Goal: Communication & Community: Ask a question

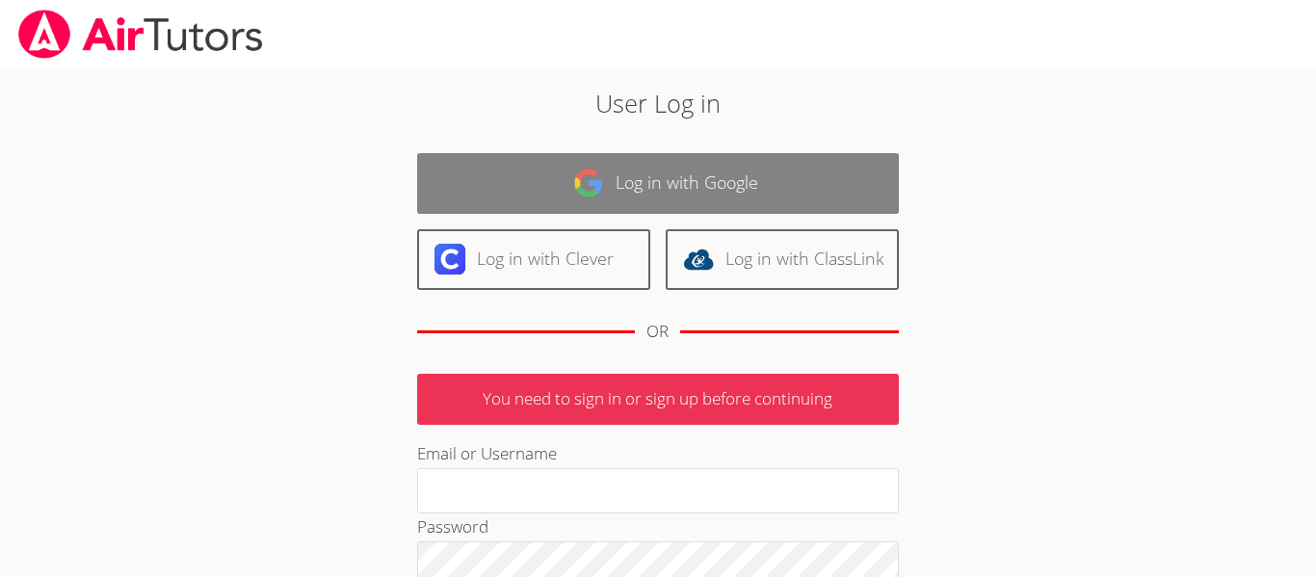
click at [586, 194] on img at bounding box center [588, 183] width 31 height 31
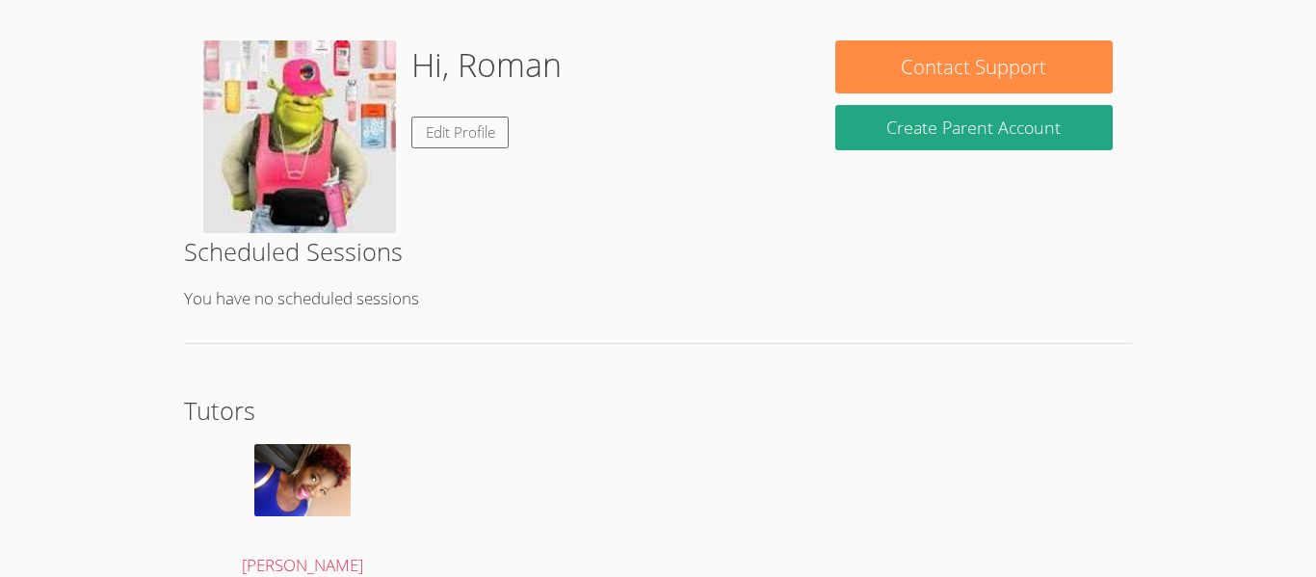
scroll to position [363, 0]
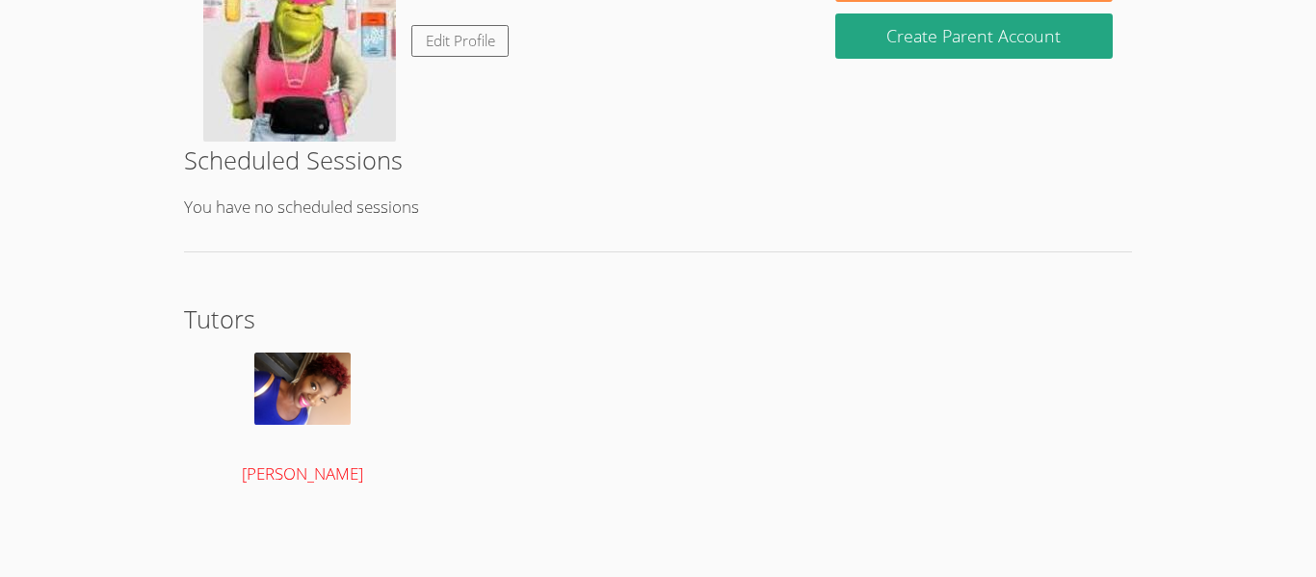
click at [333, 474] on span "[PERSON_NAME]" at bounding box center [302, 473] width 121 height 22
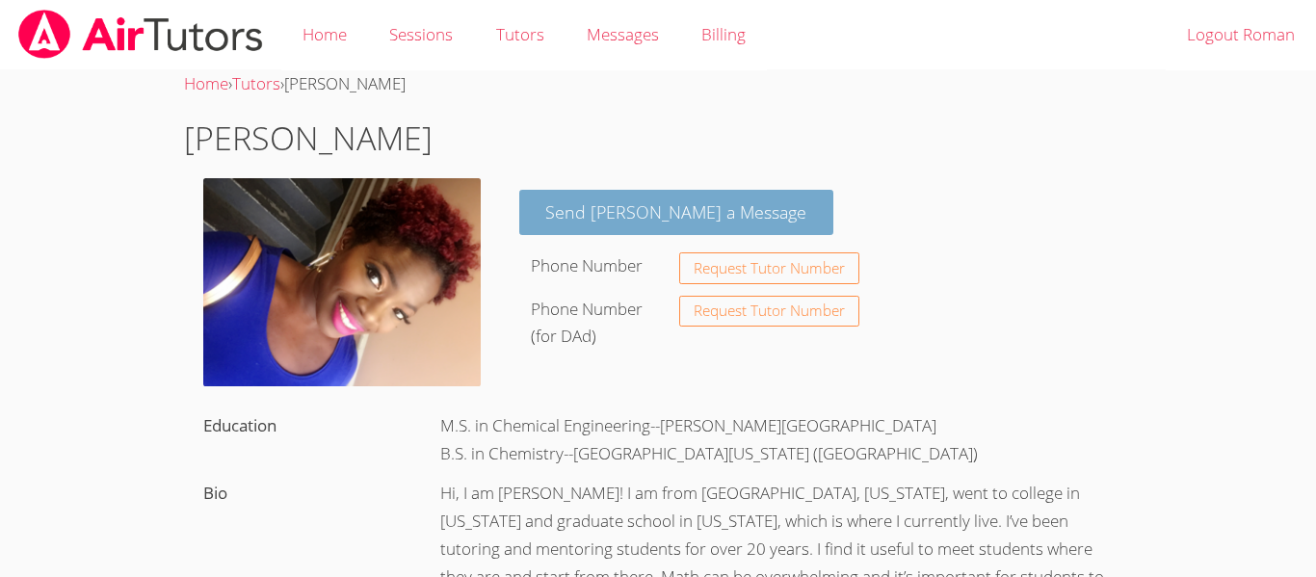
click at [607, 203] on link "Send [PERSON_NAME] a Message" at bounding box center [676, 212] width 315 height 45
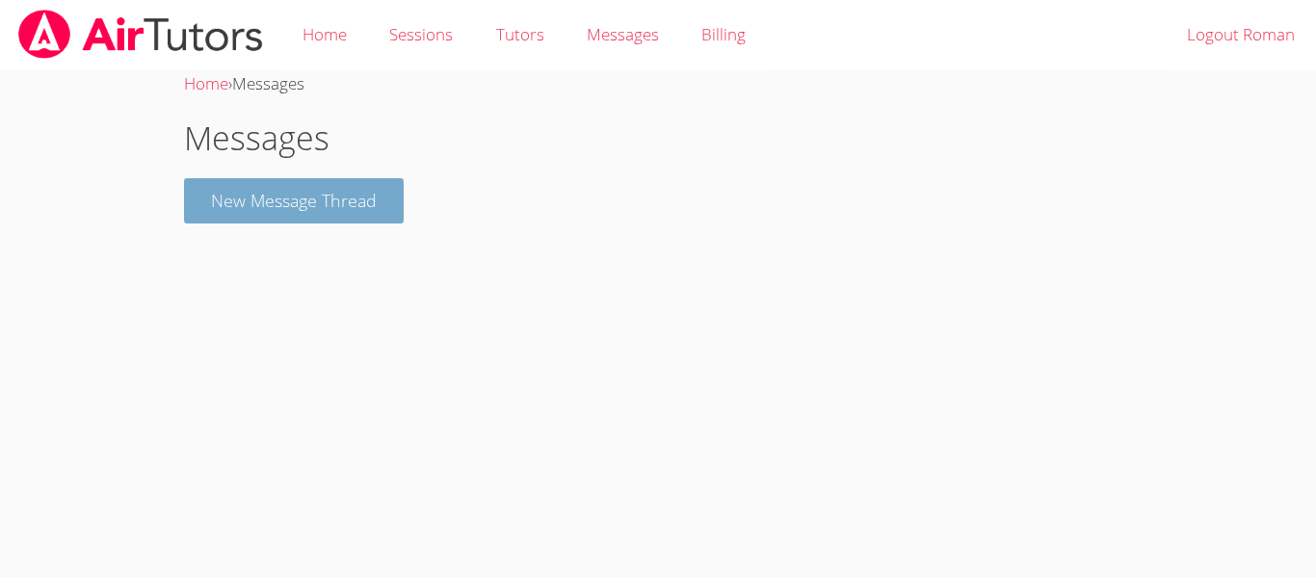
click at [350, 188] on button "New Message Thread" at bounding box center [294, 200] width 220 height 45
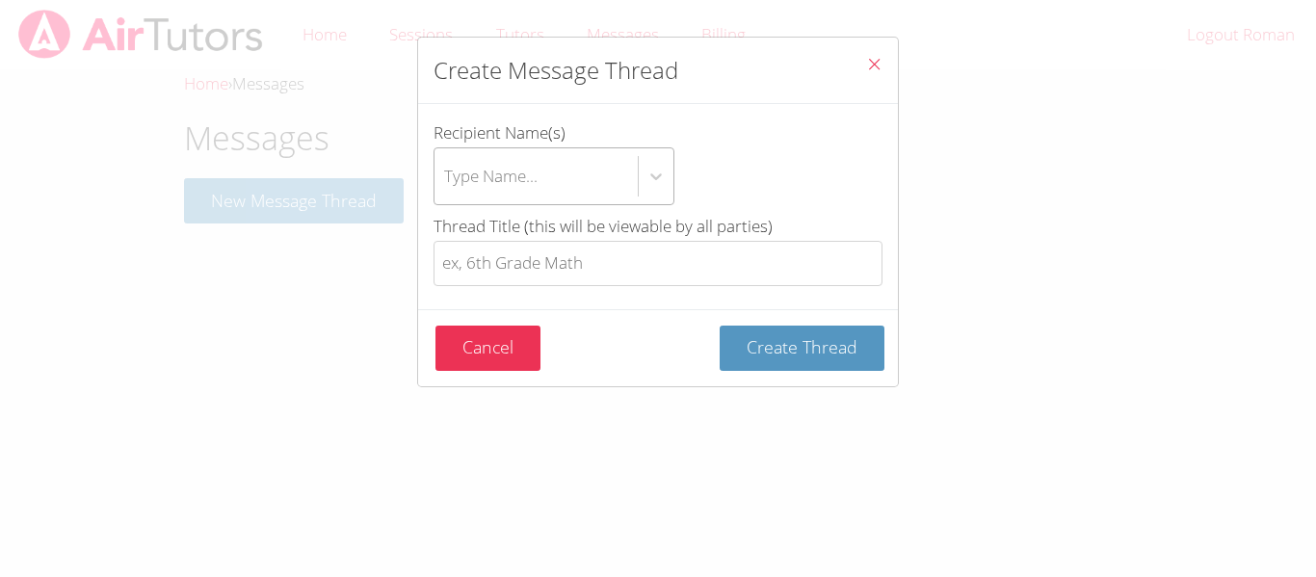
click at [470, 168] on div "Type Name..." at bounding box center [490, 176] width 93 height 28
click at [446, 168] on input "Recipient Name(s) Type Name..." at bounding box center [445, 176] width 2 height 44
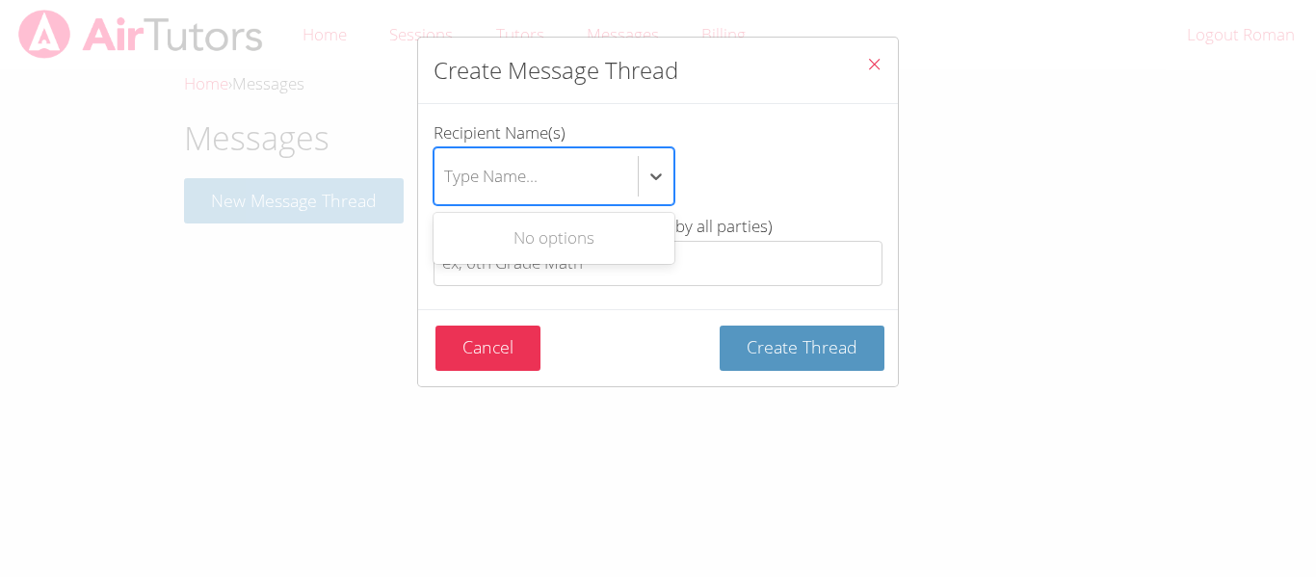
type input "a"
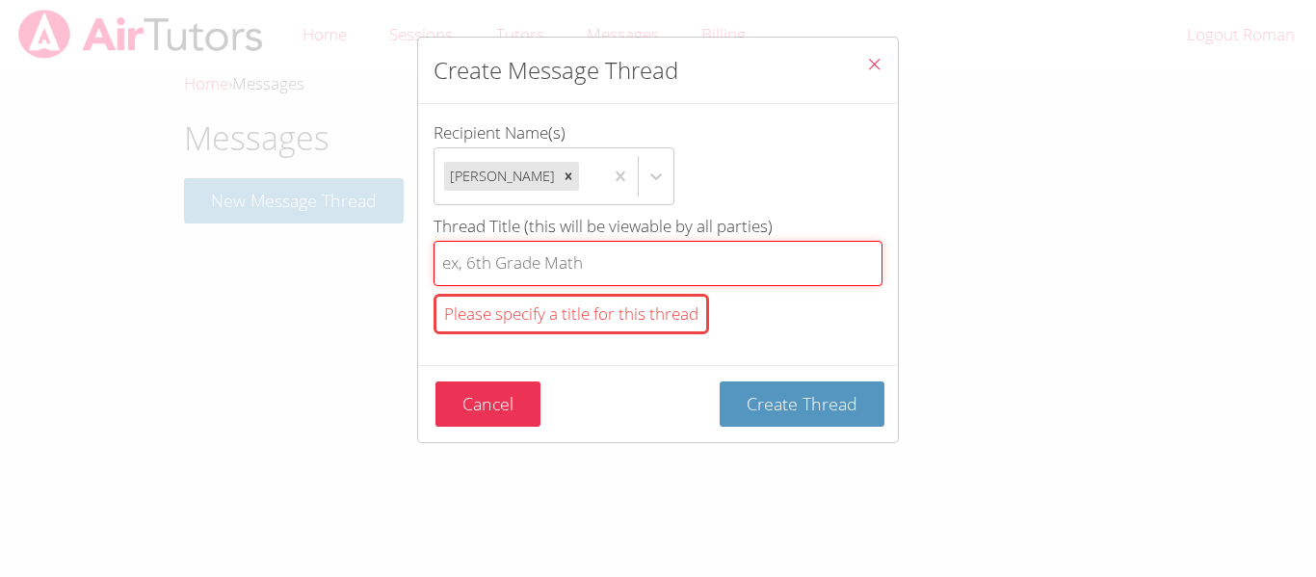
click at [574, 269] on input "Thread Title (this will be viewable by all parties) Please specify a title for …" at bounding box center [658, 263] width 449 height 45
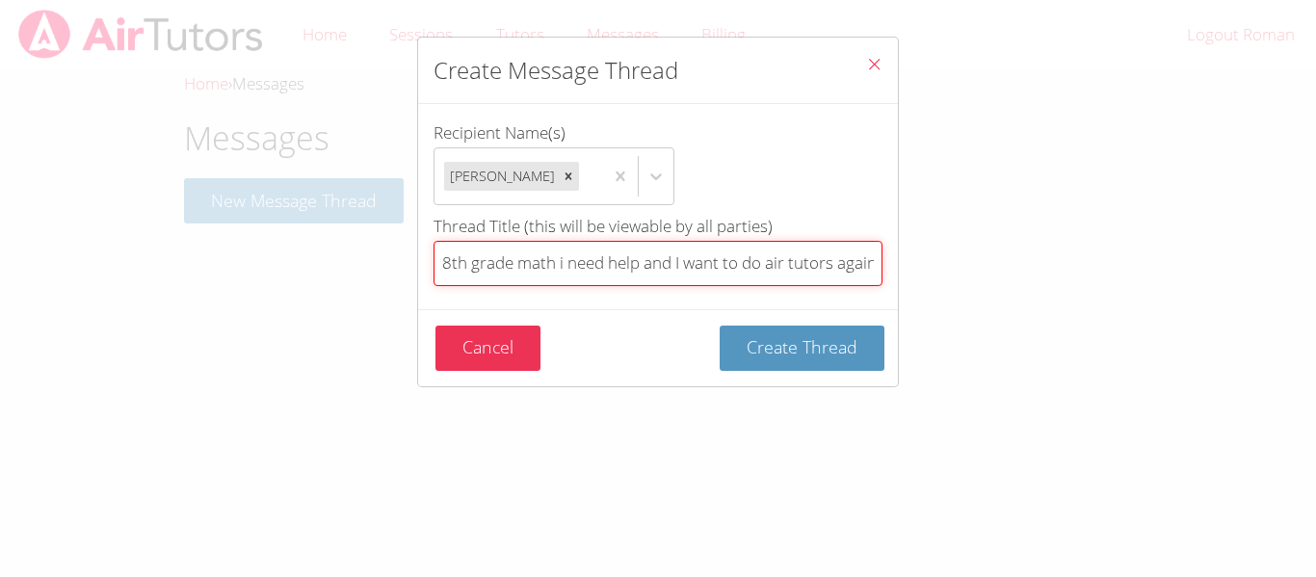
scroll to position [0, 6]
type input "8th grade math i need help and I want to do air tutors again"
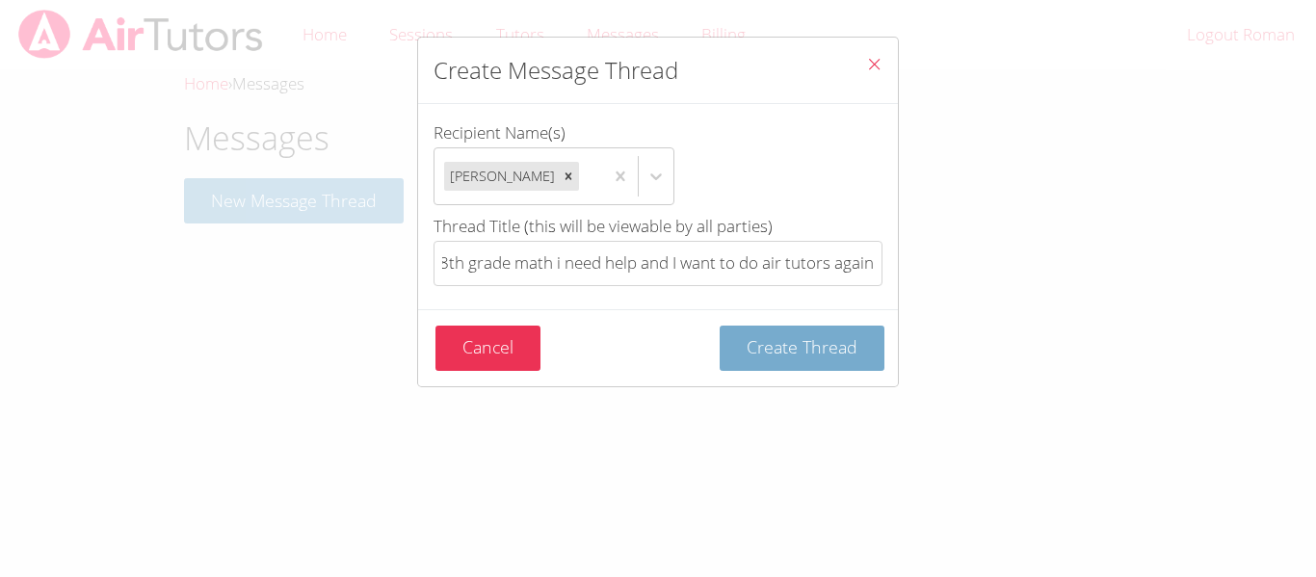
click at [771, 346] on span "Create Thread" at bounding box center [802, 346] width 111 height 23
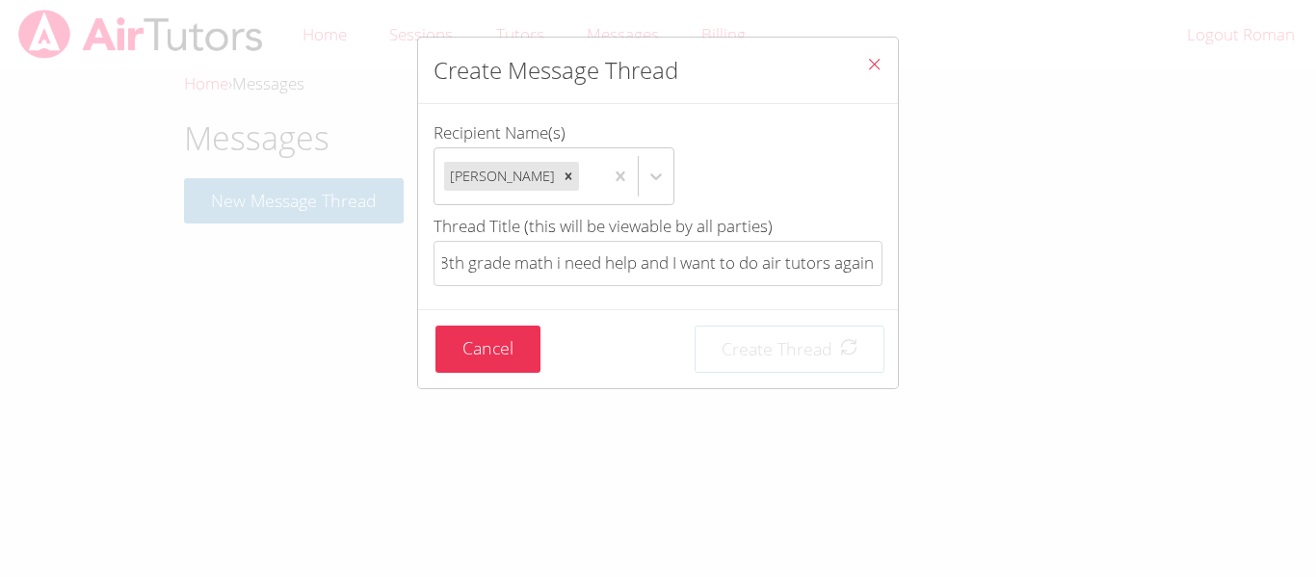
scroll to position [0, 0]
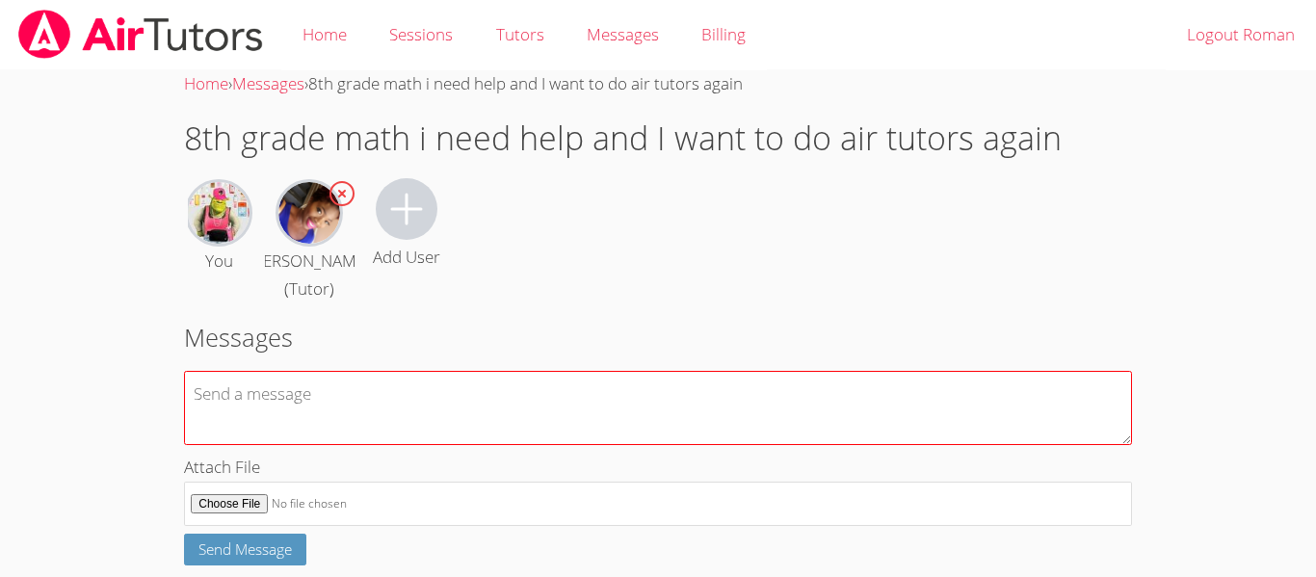
scroll to position [85, 0]
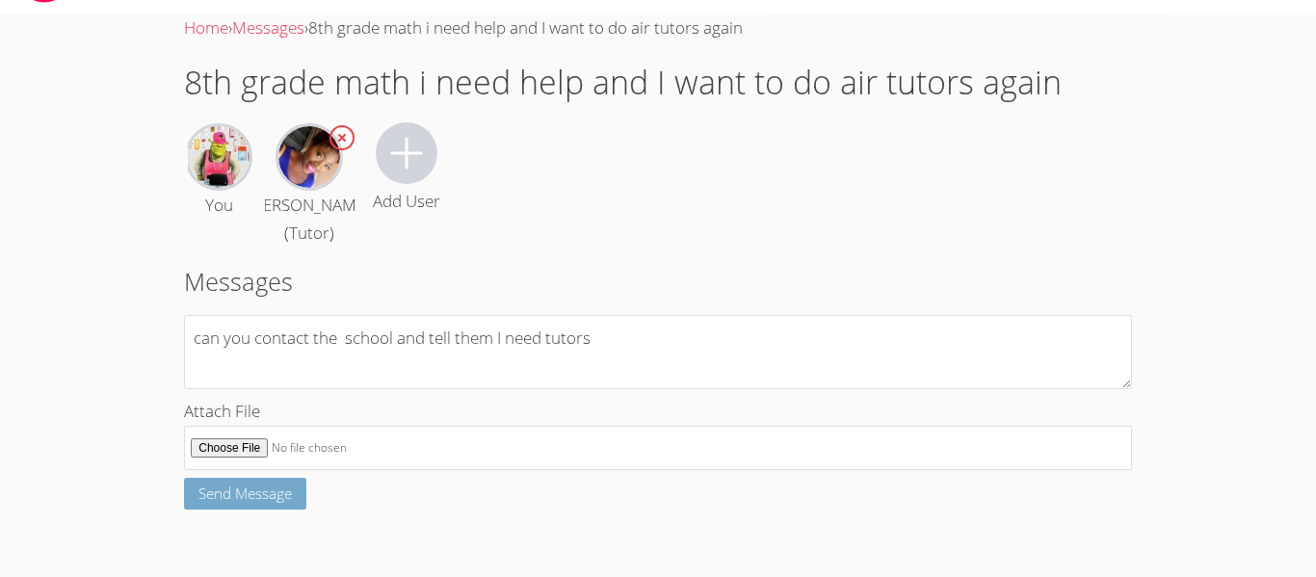
type textarea "can you contact the school and tell them I need tutors"
click at [296, 487] on button "Send Message" at bounding box center [245, 494] width 122 height 32
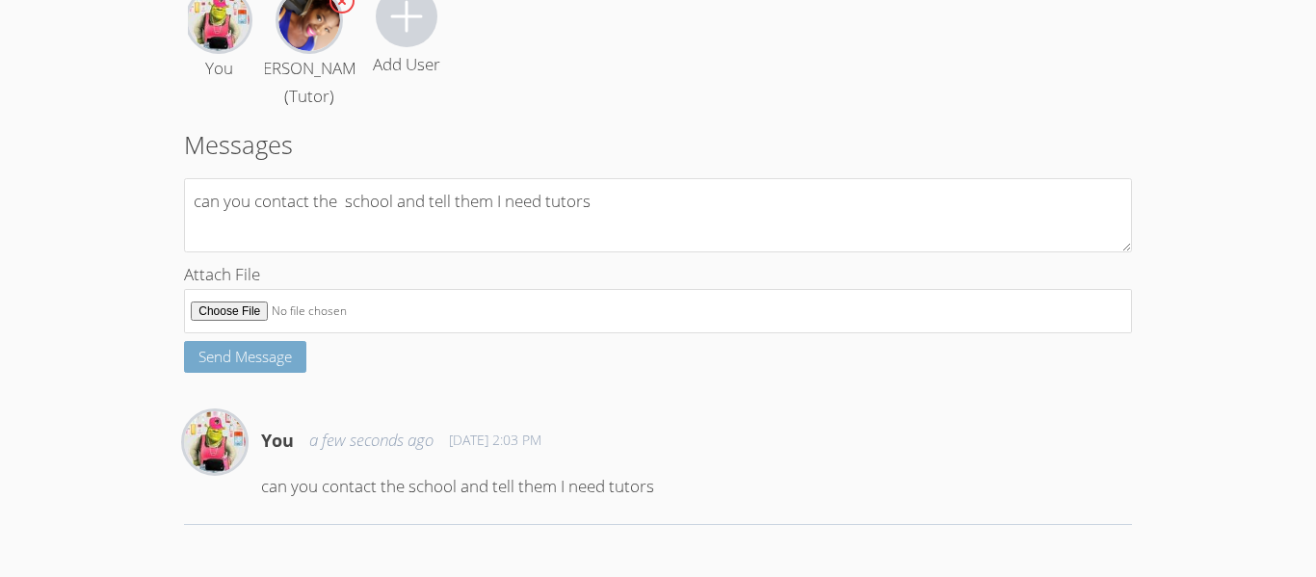
scroll to position [0, 0]
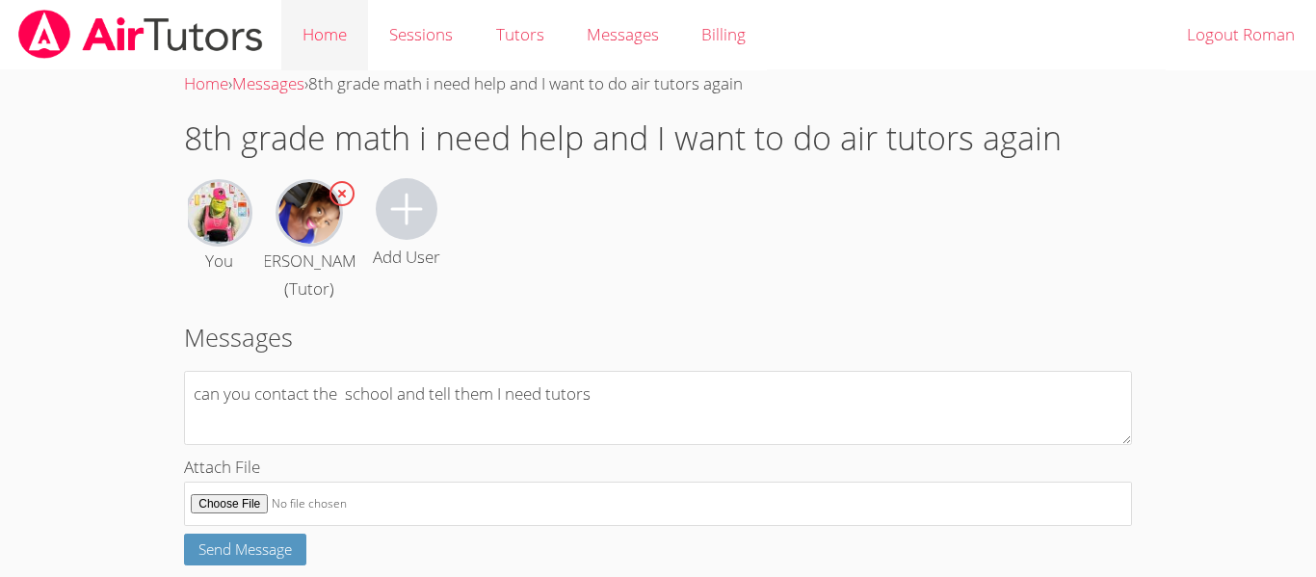
click at [342, 38] on link "Home" at bounding box center [324, 35] width 87 height 70
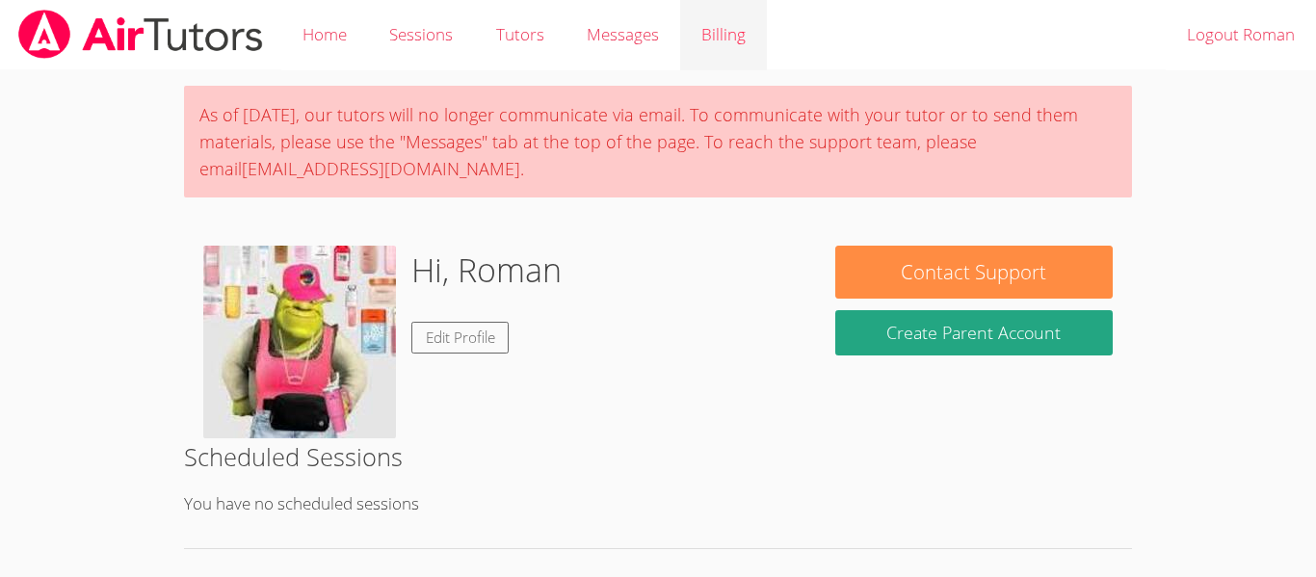
click at [745, 36] on link "Billing" at bounding box center [723, 35] width 87 height 70
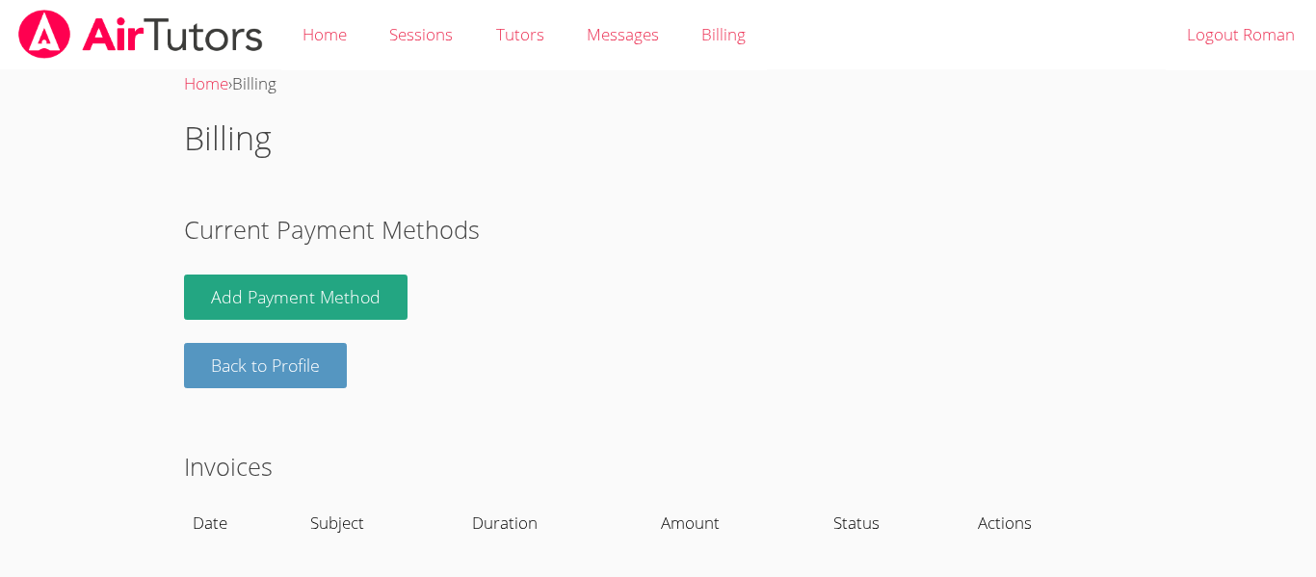
scroll to position [45, 0]
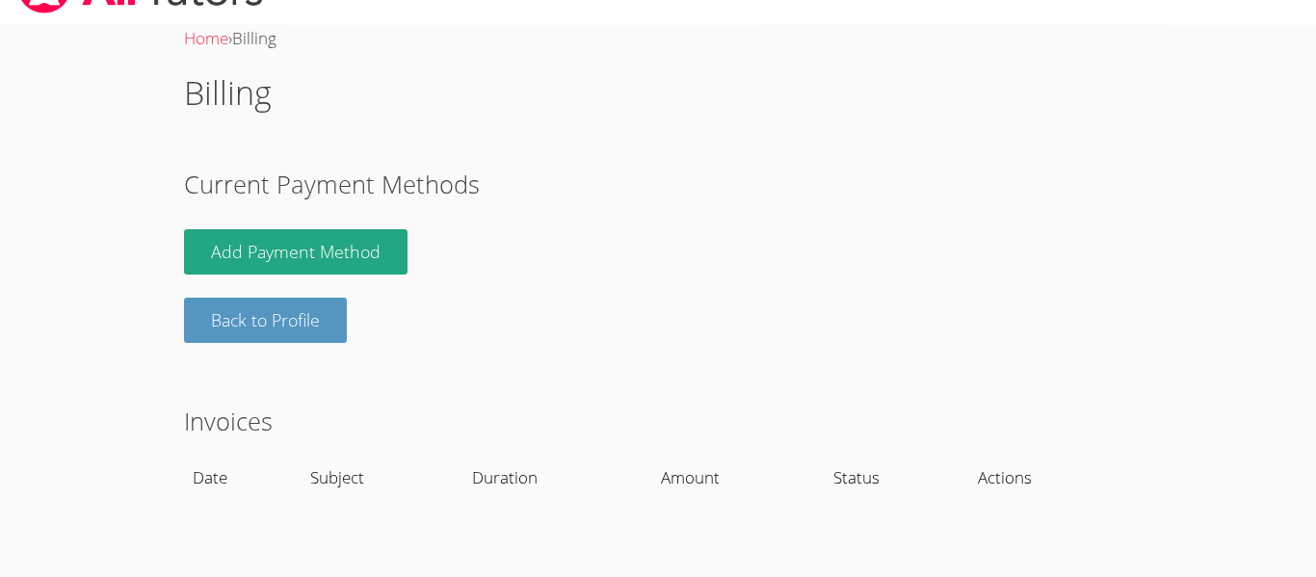
click at [665, 452] on section "Invoices Date Subject Duration Amount Status Actions" at bounding box center [658, 451] width 948 height 97
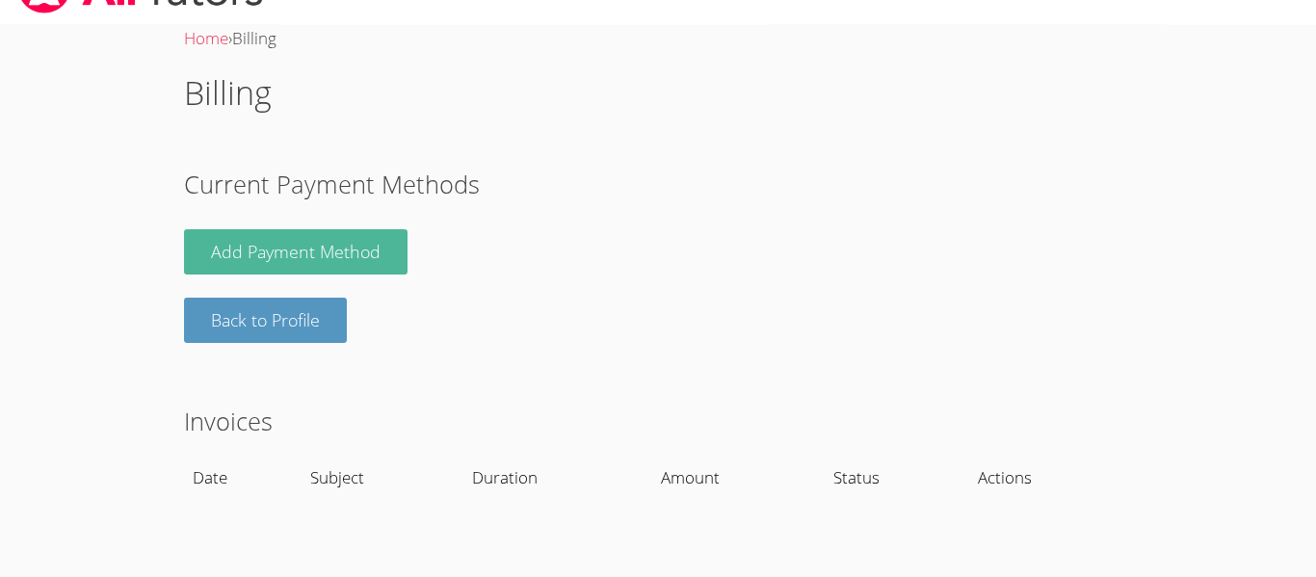
click at [305, 269] on link "Add Payment Method" at bounding box center [296, 251] width 224 height 45
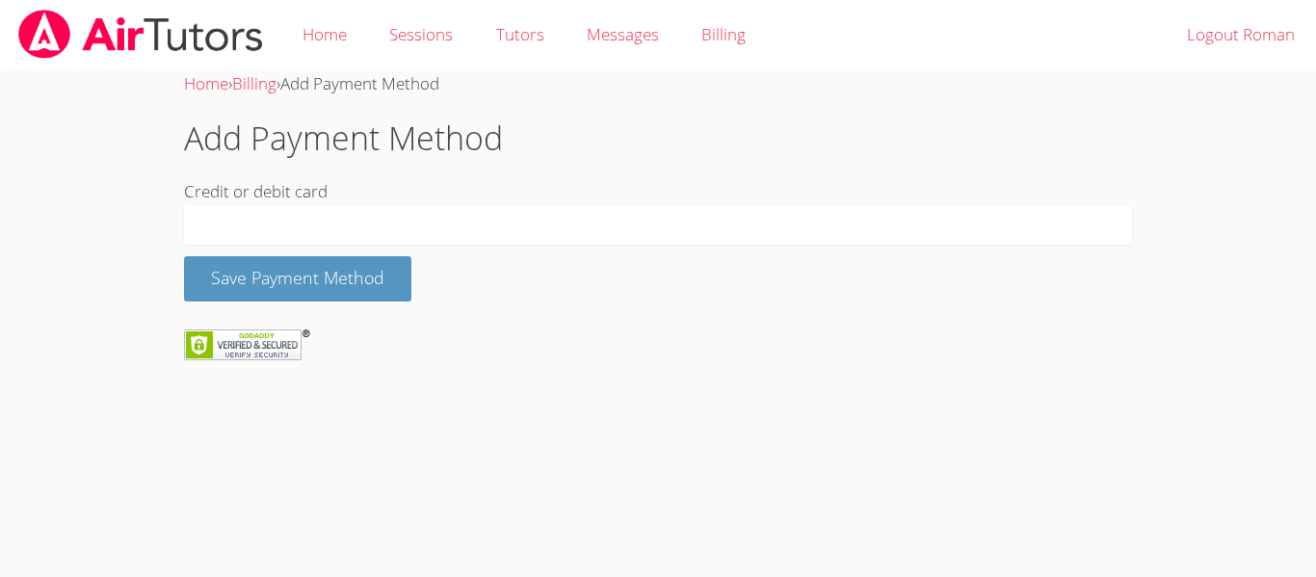
click at [275, 237] on div at bounding box center [658, 225] width 948 height 39
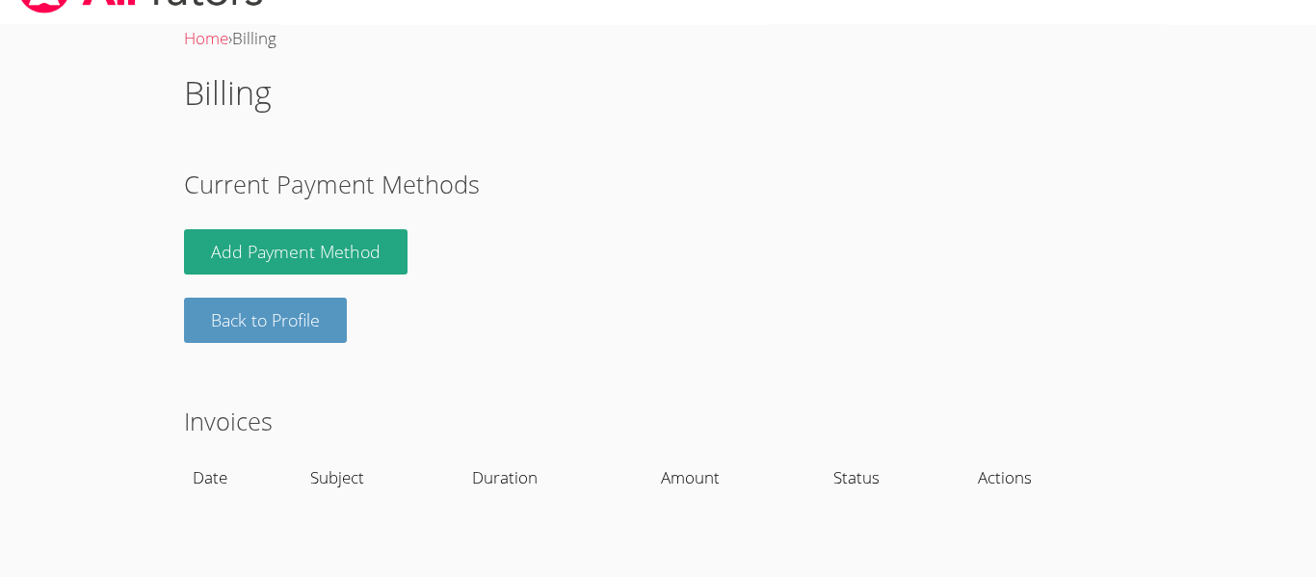
click at [194, 485] on th "Date" at bounding box center [243, 478] width 118 height 44
click at [220, 480] on th "Date" at bounding box center [243, 478] width 118 height 44
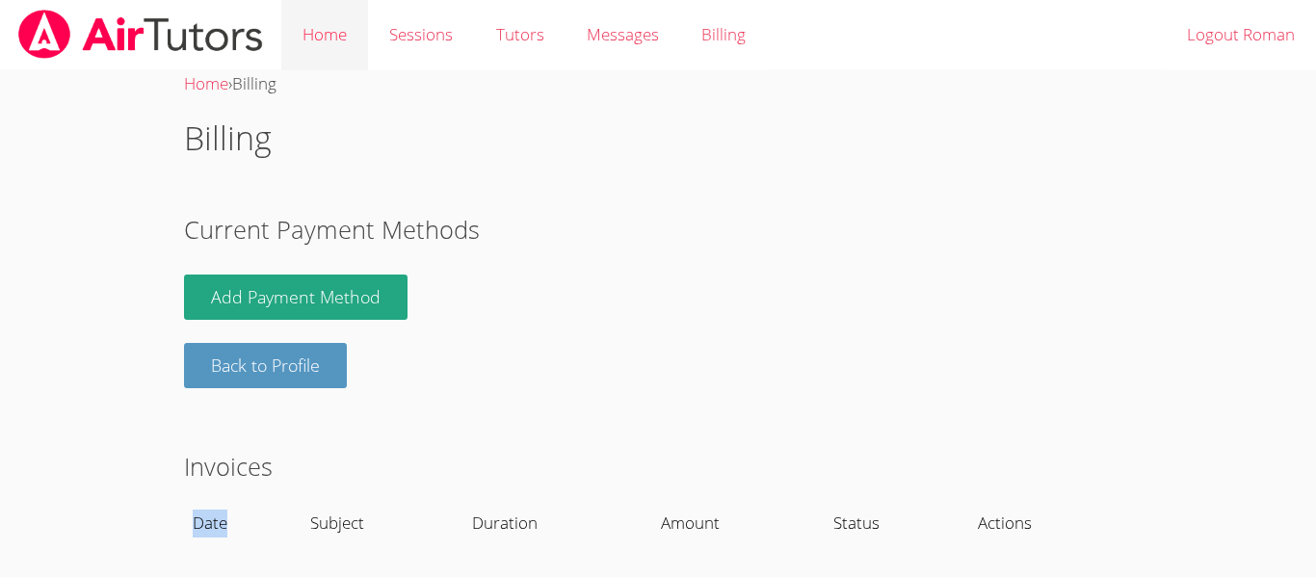
click at [311, 17] on link "Home" at bounding box center [324, 35] width 87 height 70
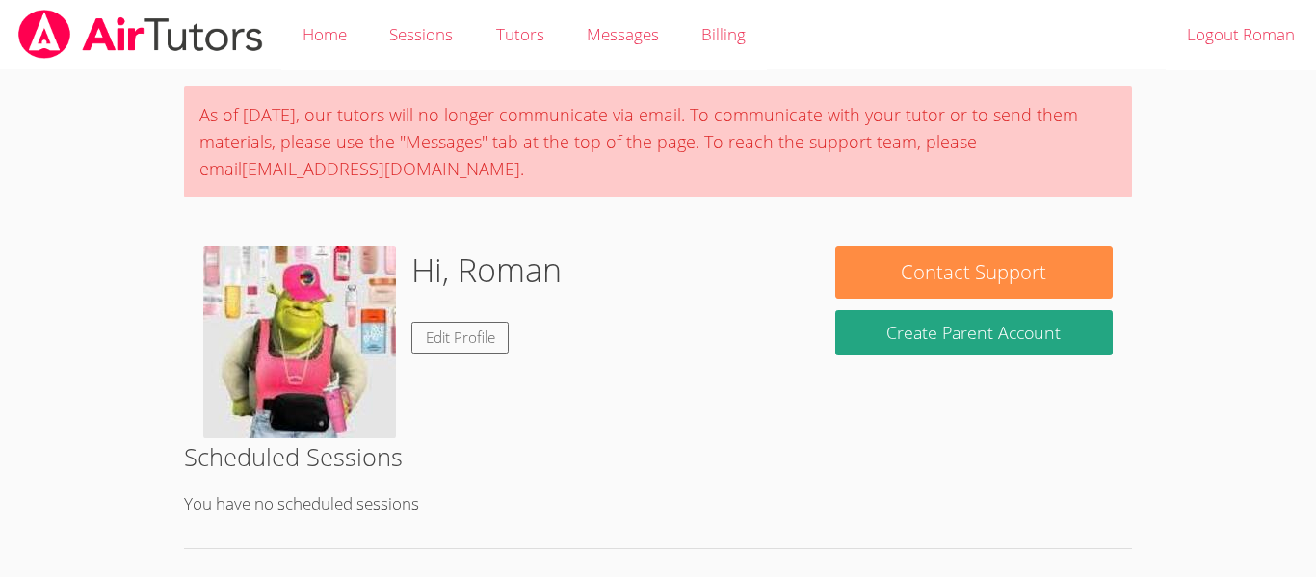
scroll to position [297, 0]
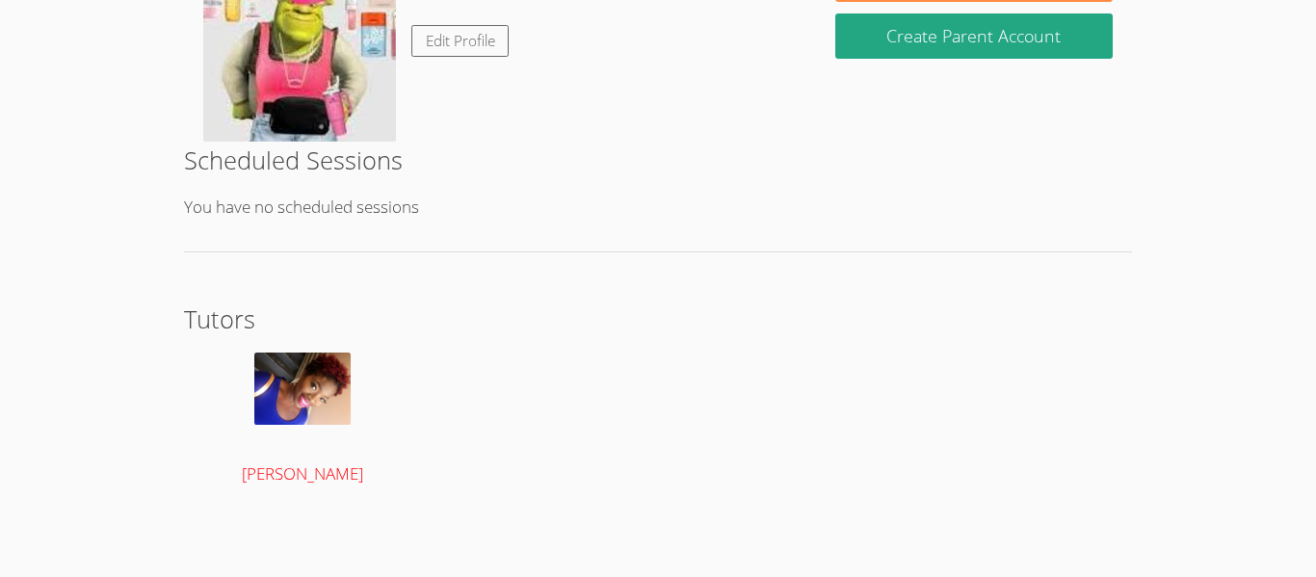
click at [358, 366] on div at bounding box center [302, 401] width 199 height 96
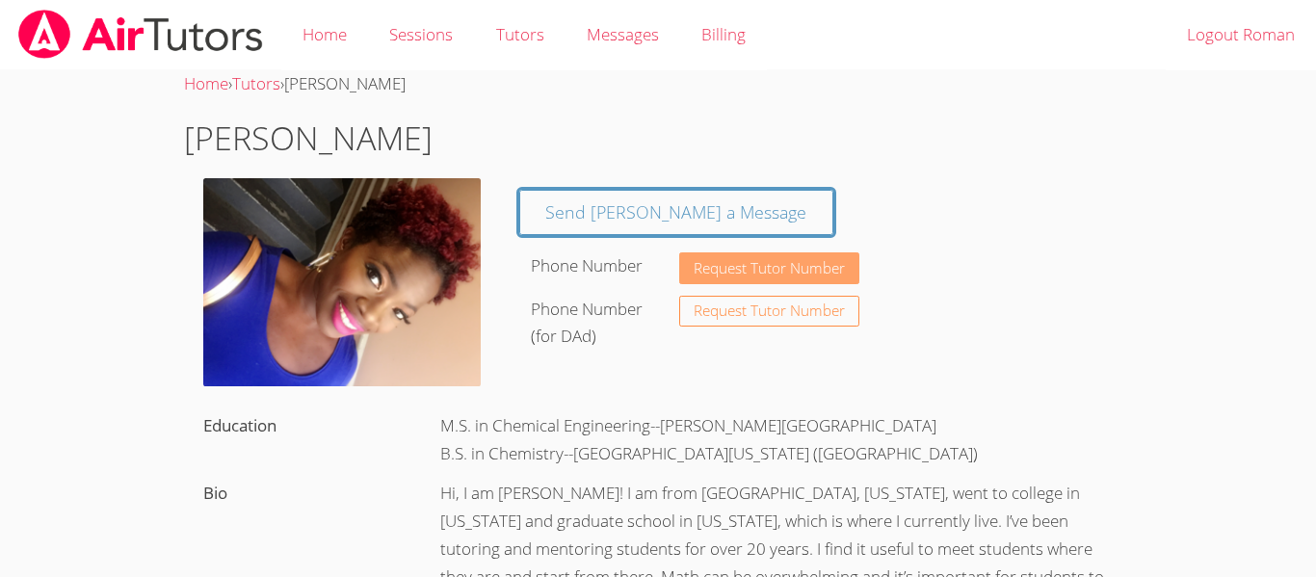
click at [740, 267] on span "Request Tutor Number" at bounding box center [769, 268] width 151 height 14
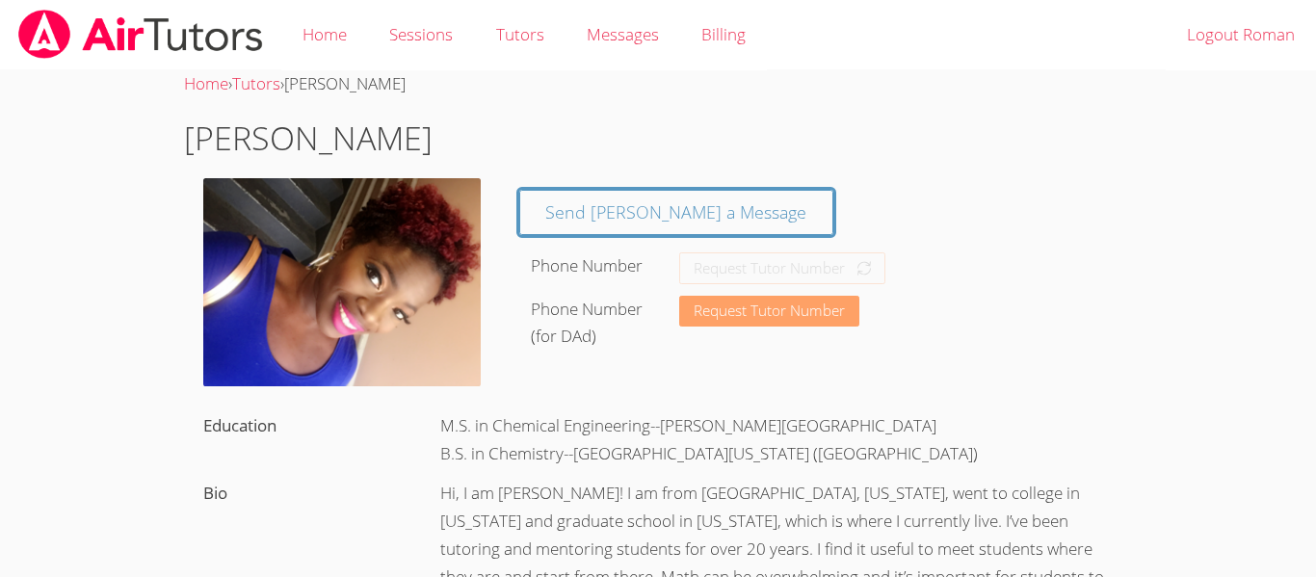
click at [748, 300] on button "Request Tutor Number" at bounding box center [769, 312] width 180 height 32
